Goal: Information Seeking & Learning: Learn about a topic

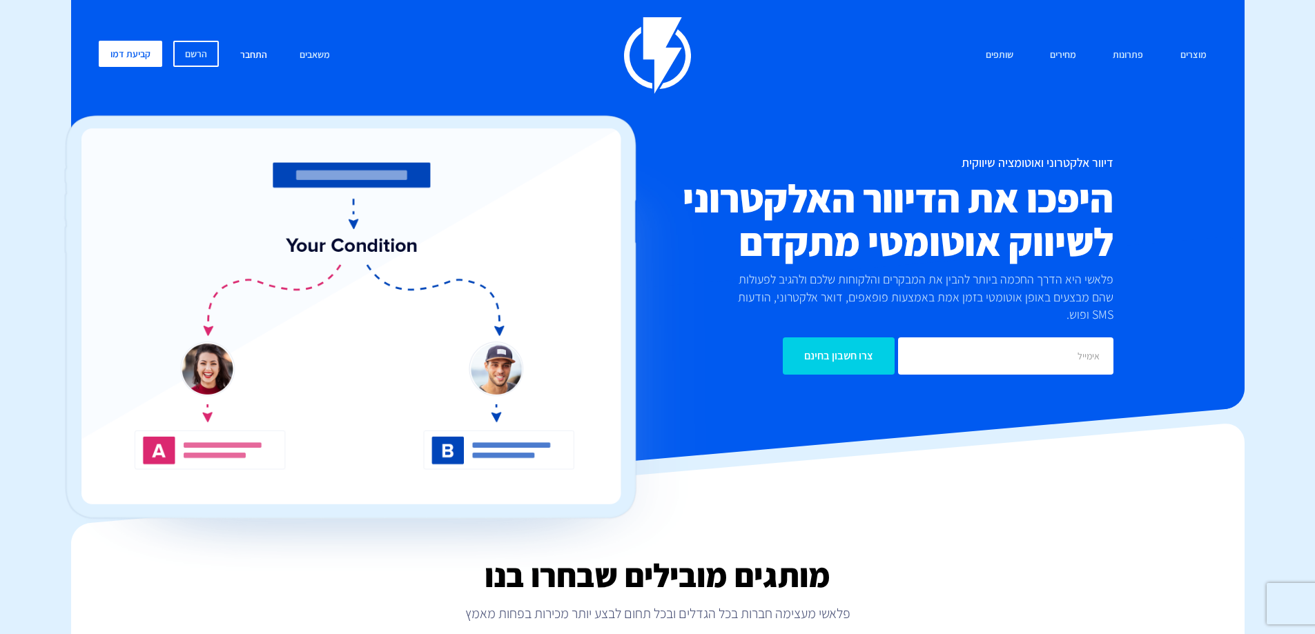
click at [247, 55] on link "התחבר" at bounding box center [254, 56] width 48 height 30
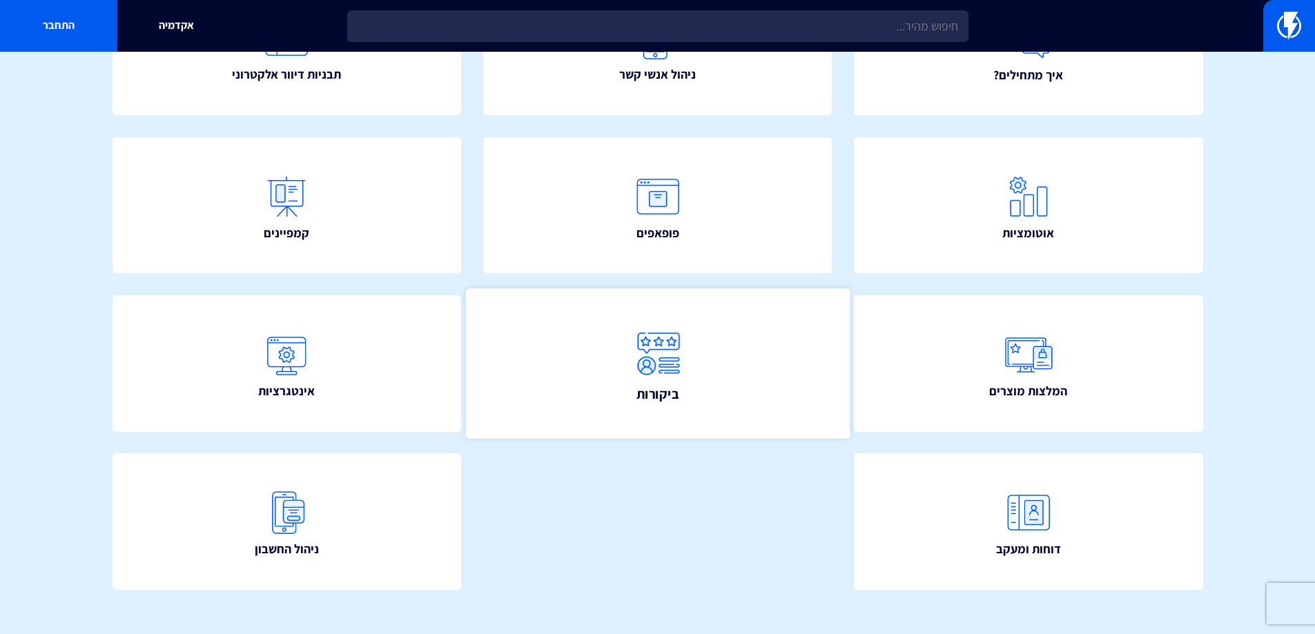
scroll to position [246, 0]
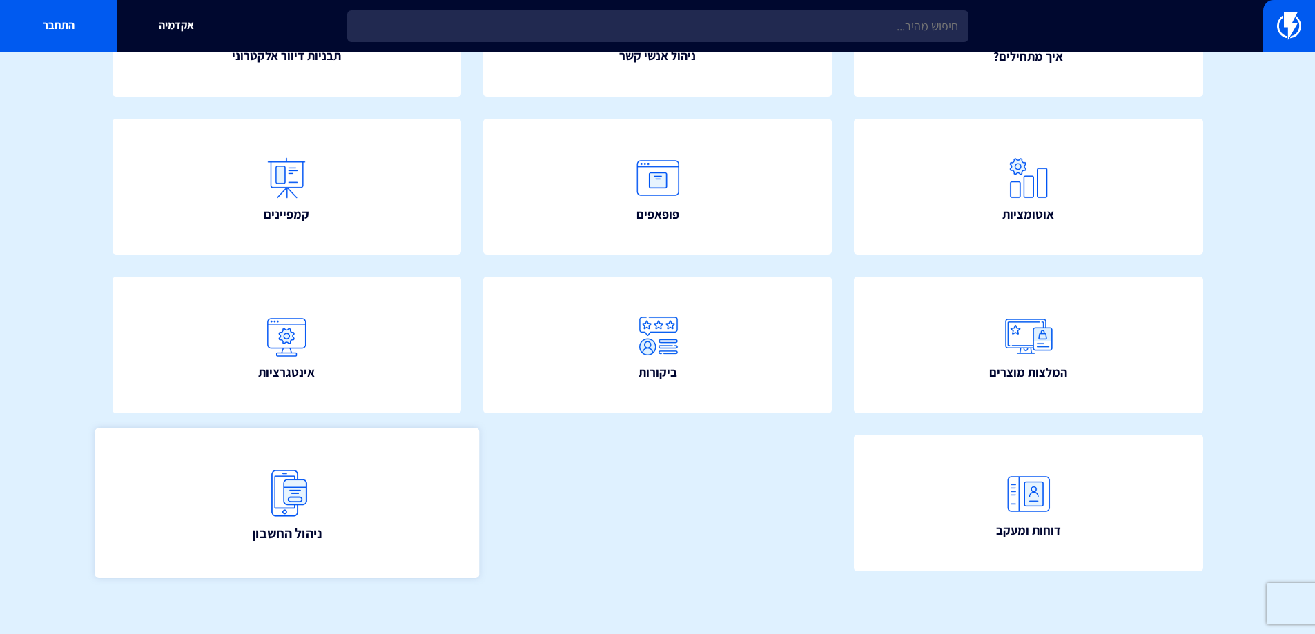
click at [341, 498] on link "ניהול החשבון" at bounding box center [287, 503] width 384 height 150
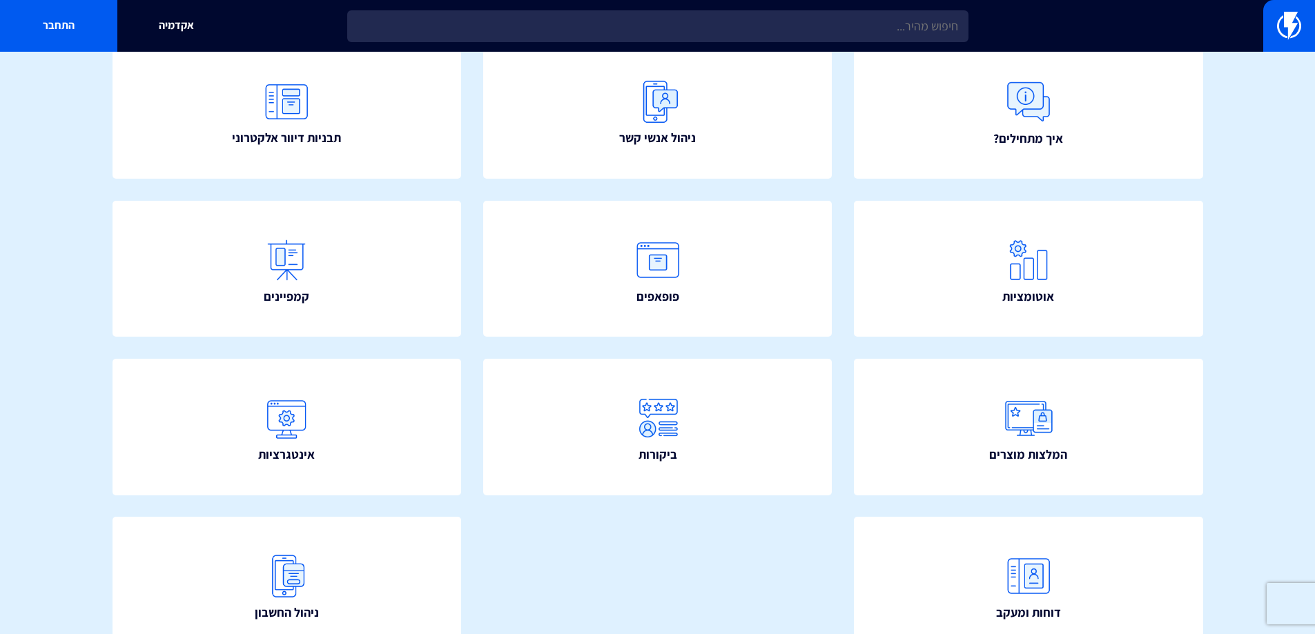
scroll to position [0, 0]
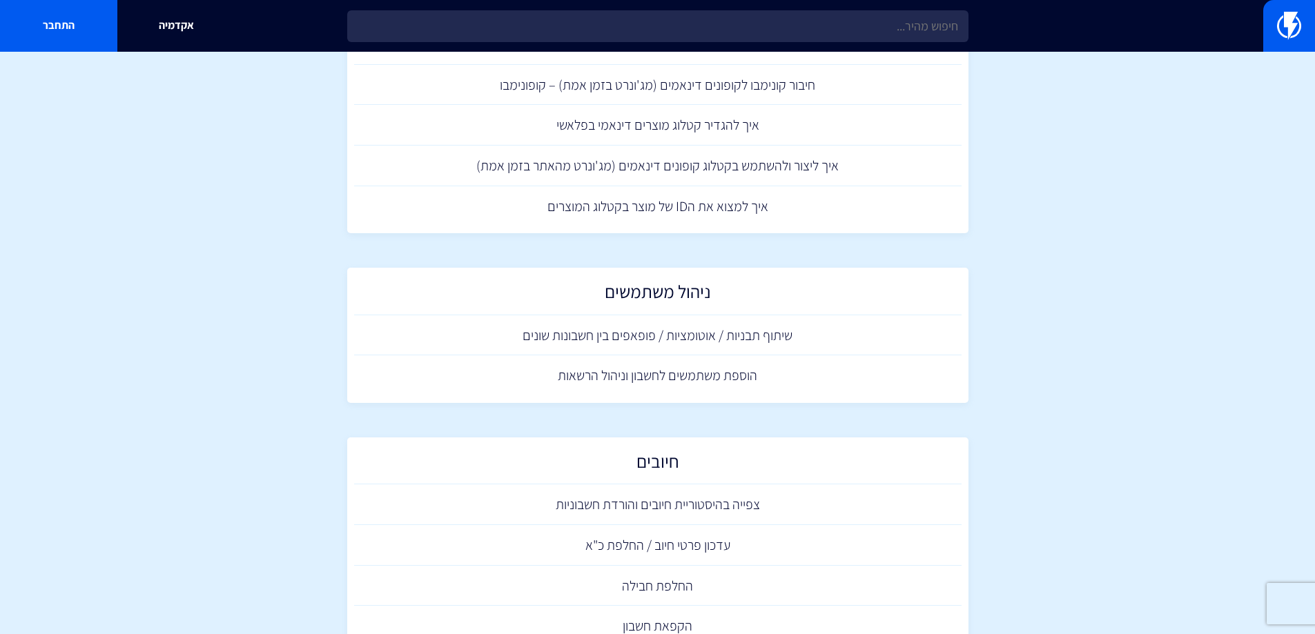
scroll to position [875, 0]
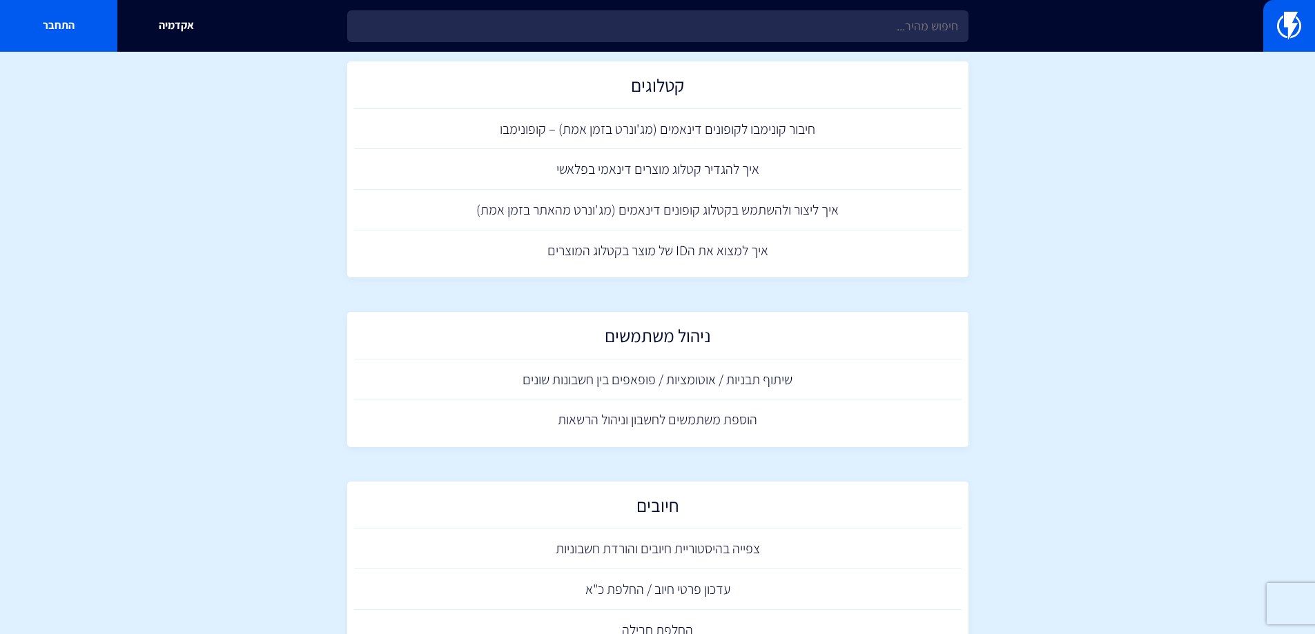
drag, startPoint x: 1020, startPoint y: 321, endPoint x: 1013, endPoint y: 315, distance: 9.8
